Goal: Task Accomplishment & Management: Manage account settings

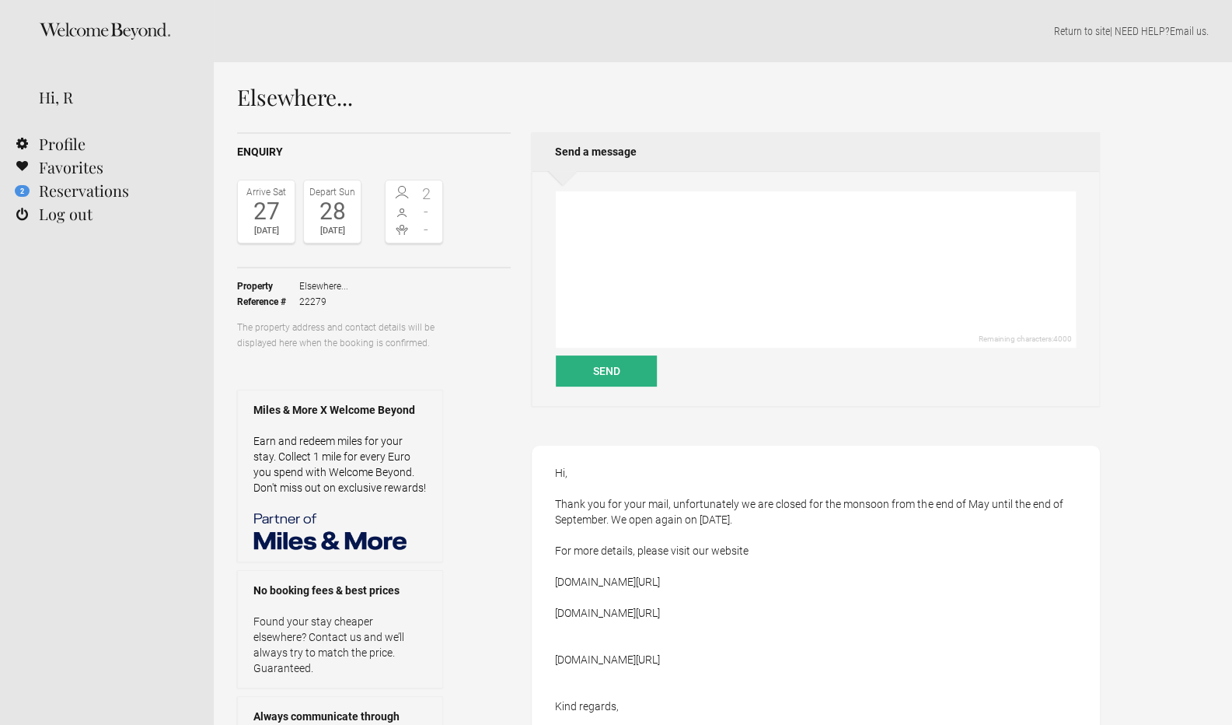
click at [265, 220] on div "27" at bounding box center [266, 211] width 49 height 23
click at [274, 213] on div "27" at bounding box center [266, 211] width 49 height 23
click at [96, 198] on link "2 Reservations" at bounding box center [107, 190] width 214 height 23
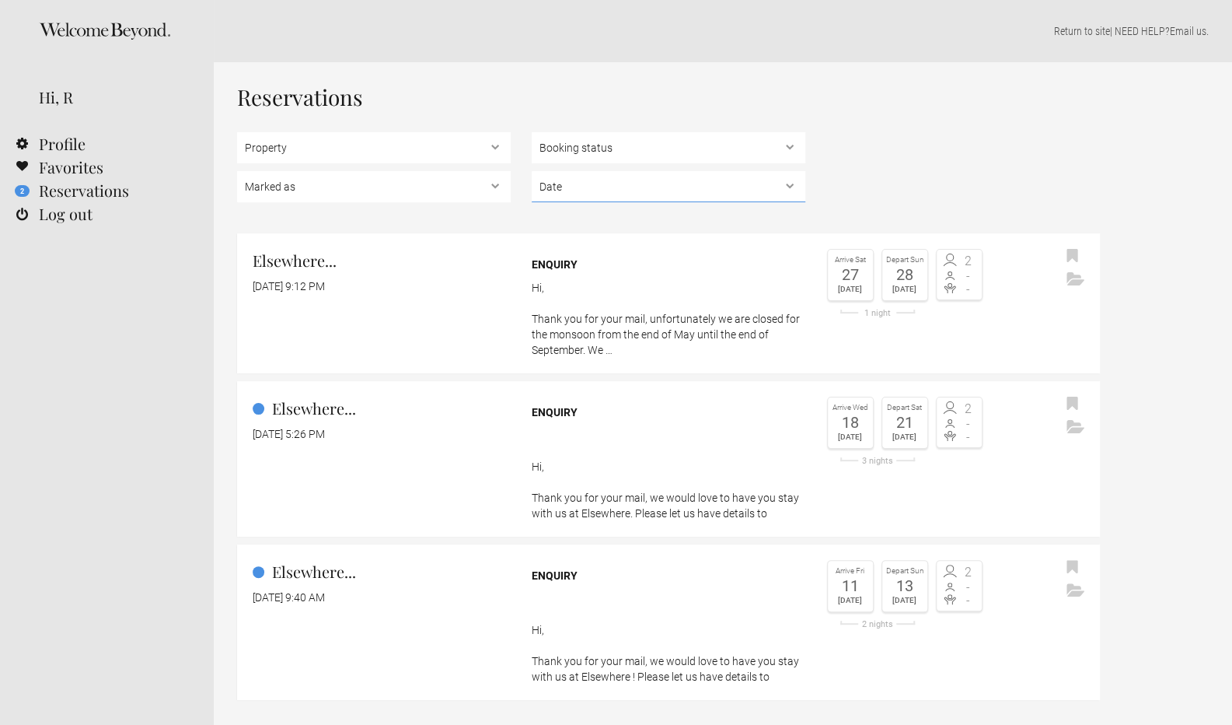
click at [577, 181] on select "Date Upcoming , In the past" at bounding box center [669, 186] width 274 height 31
click at [855, 159] on div "Property Elsewhere... Booking status Pending bookings , Confirmed bookings , Un…" at bounding box center [668, 171] width 863 height 78
click at [488, 153] on select "Property Elsewhere..." at bounding box center [374, 147] width 274 height 31
select select "1816"
click at [237, 132] on select "Property Elsewhere..." at bounding box center [374, 147] width 274 height 31
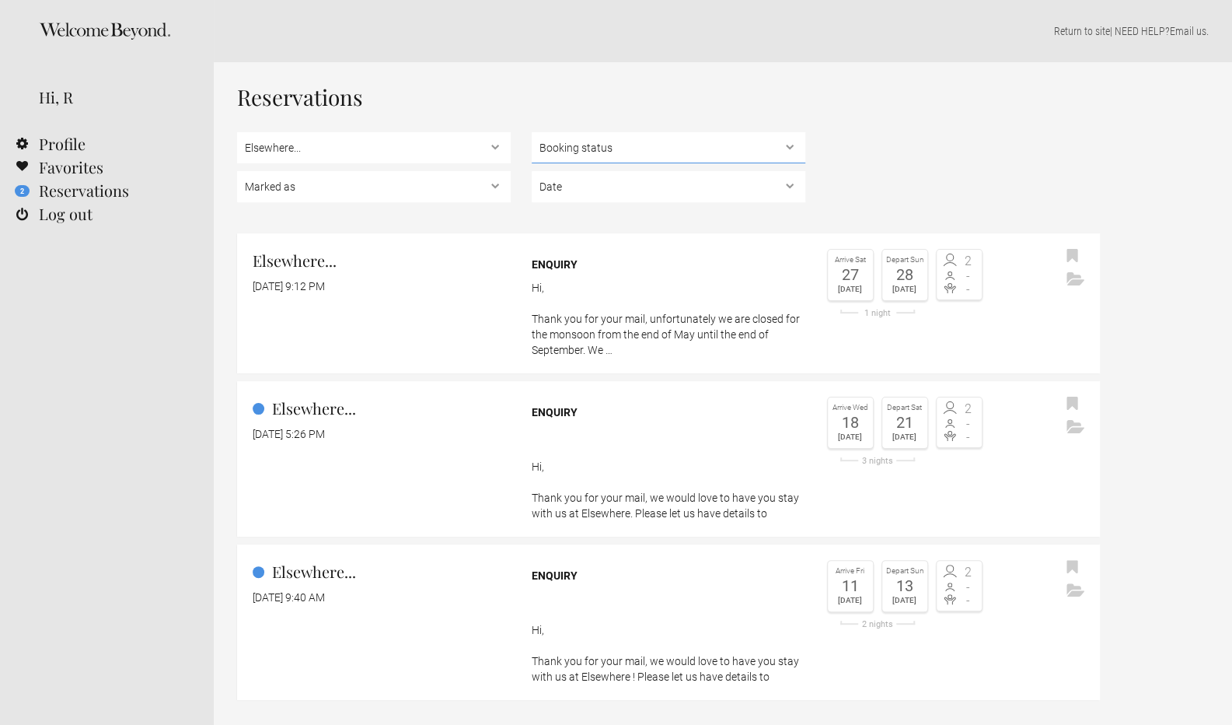
click at [571, 142] on select "Booking status Pending bookings , Confirmed bookings , Unsuccessful bookings" at bounding box center [669, 147] width 274 height 31
click at [966, 138] on div "Property Elsewhere... Booking status Pending bookings , Confirmed bookings , Un…" at bounding box center [668, 171] width 863 height 78
click at [491, 191] on select "Marked as Unread , Action Required , Bookmarked , Archived" at bounding box center [374, 186] width 274 height 31
click at [924, 133] on div "Property Elsewhere... Booking status Pending bookings , Confirmed bookings , Un…" at bounding box center [668, 171] width 863 height 78
click at [51, 144] on link "Profile" at bounding box center [107, 143] width 214 height 23
